Goal: Book appointment/travel/reservation

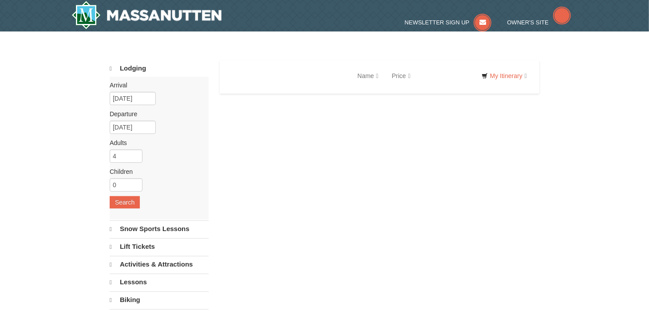
select select "10"
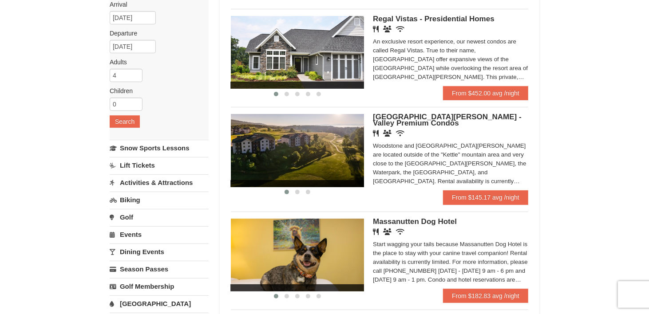
scroll to position [89, 0]
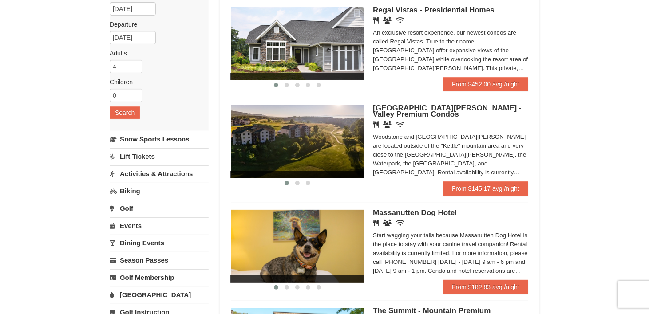
click at [414, 162] on div "Woodstone and [GEOGRAPHIC_DATA][PERSON_NAME] are located outside of the "Kettle…" at bounding box center [450, 155] width 155 height 44
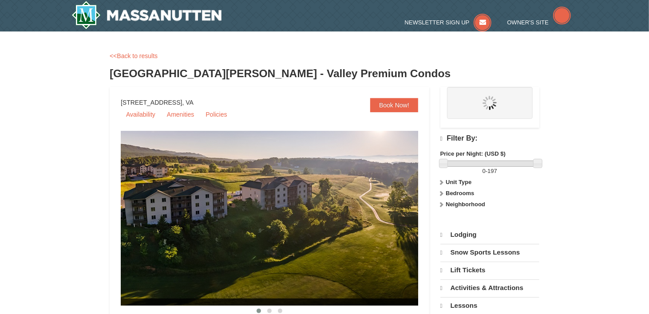
select select "10"
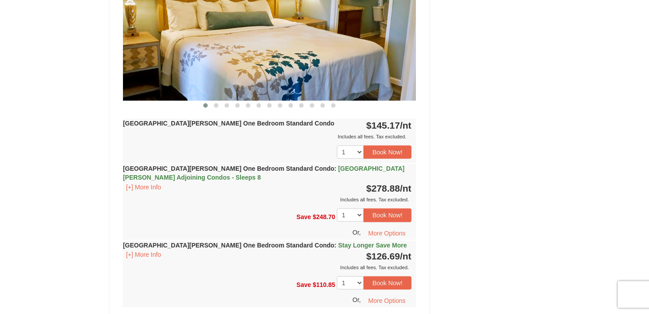
scroll to position [443, 0]
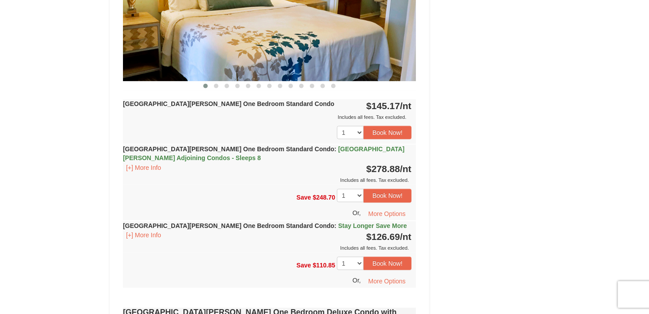
click at [282, 118] on div "Includes all fees. Tax excluded." at bounding box center [267, 117] width 288 height 9
click at [263, 104] on strong "[GEOGRAPHIC_DATA][PERSON_NAME] One Bedroom Standard Condo" at bounding box center [228, 103] width 211 height 7
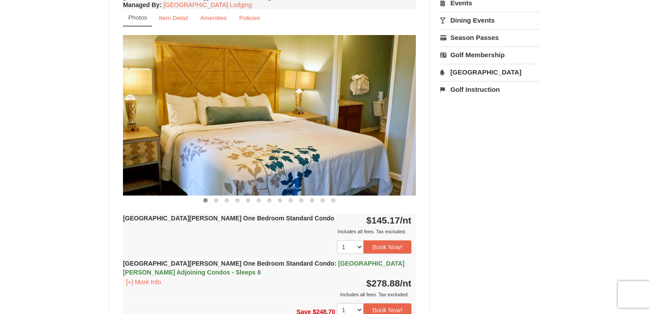
scroll to position [310, 0]
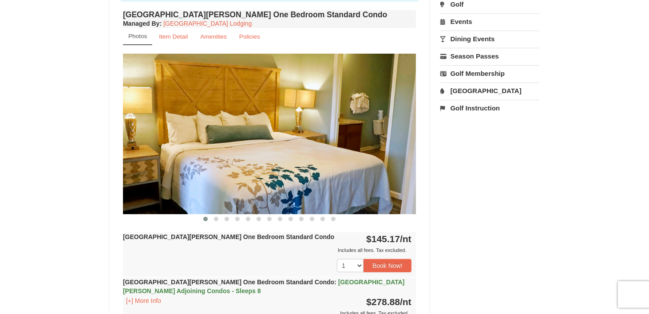
click at [383, 145] on img at bounding box center [269, 134] width 293 height 160
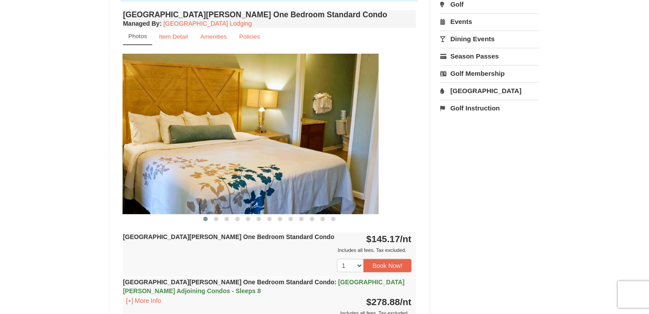
drag, startPoint x: 358, startPoint y: 144, endPoint x: 206, endPoint y: 140, distance: 151.3
click at [217, 142] on img at bounding box center [232, 134] width 293 height 160
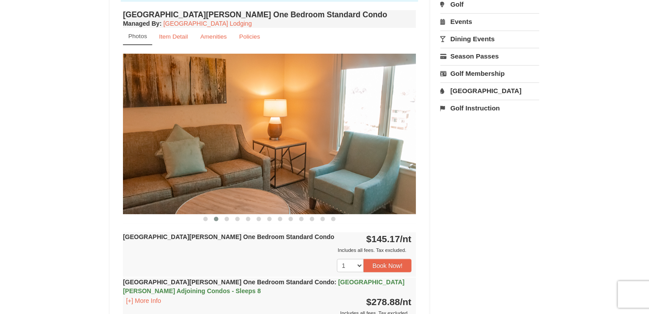
drag, startPoint x: 320, startPoint y: 139, endPoint x: 272, endPoint y: 145, distance: 48.7
click at [291, 147] on img at bounding box center [269, 134] width 293 height 160
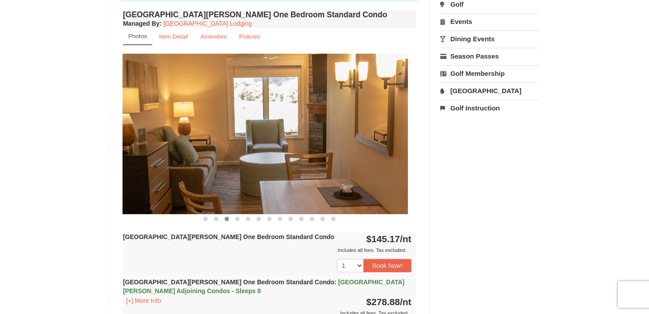
drag, startPoint x: 332, startPoint y: 145, endPoint x: 275, endPoint y: 152, distance: 57.2
click at [282, 152] on img at bounding box center [261, 134] width 293 height 160
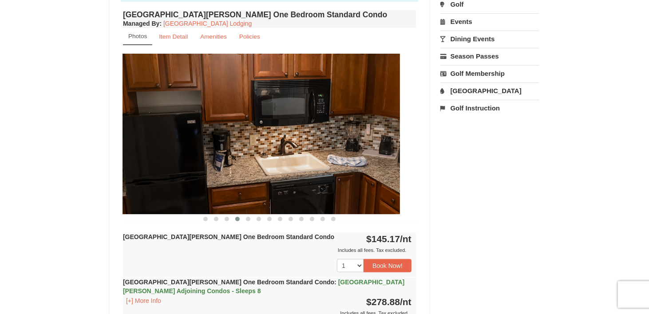
drag, startPoint x: 309, startPoint y: 146, endPoint x: 287, endPoint y: 148, distance: 21.9
click at [290, 148] on img at bounding box center [253, 134] width 293 height 160
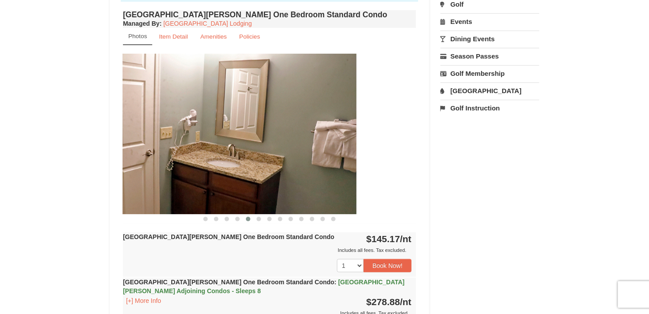
drag, startPoint x: 292, startPoint y: 152, endPoint x: 291, endPoint y: 147, distance: 5.0
click at [287, 152] on img at bounding box center [209, 134] width 293 height 160
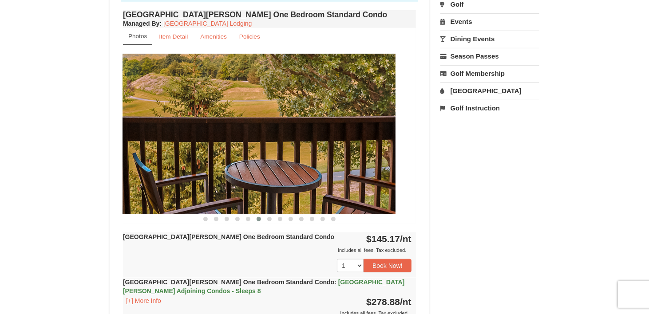
drag, startPoint x: 340, startPoint y: 165, endPoint x: 285, endPoint y: 160, distance: 54.8
click at [282, 171] on img at bounding box center [248, 134] width 293 height 160
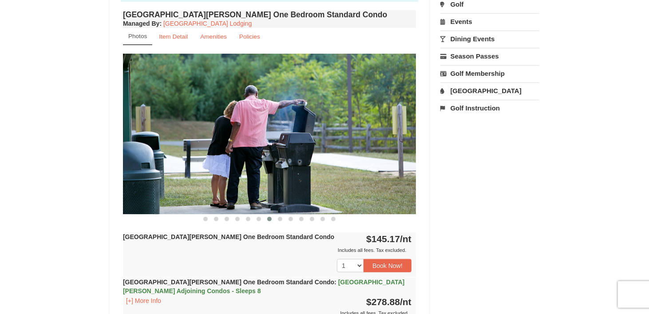
drag, startPoint x: 332, startPoint y: 150, endPoint x: 299, endPoint y: 157, distance: 34.3
click at [300, 157] on img at bounding box center [269, 134] width 293 height 160
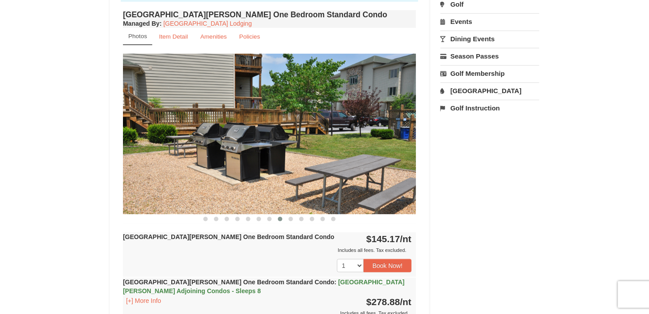
drag, startPoint x: 311, startPoint y: 152, endPoint x: 287, endPoint y: 157, distance: 24.4
click at [289, 157] on img at bounding box center [269, 134] width 293 height 160
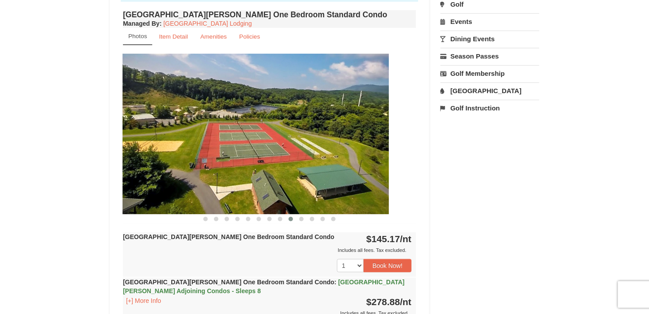
drag, startPoint x: 240, startPoint y: 148, endPoint x: 186, endPoint y: 144, distance: 54.3
click at [197, 151] on img at bounding box center [242, 134] width 293 height 160
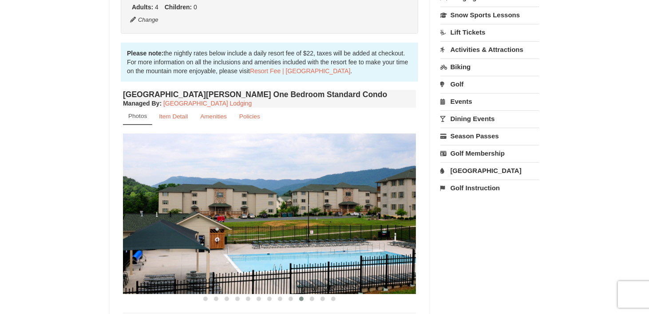
scroll to position [132, 0]
